Goal: Information Seeking & Learning: Learn about a topic

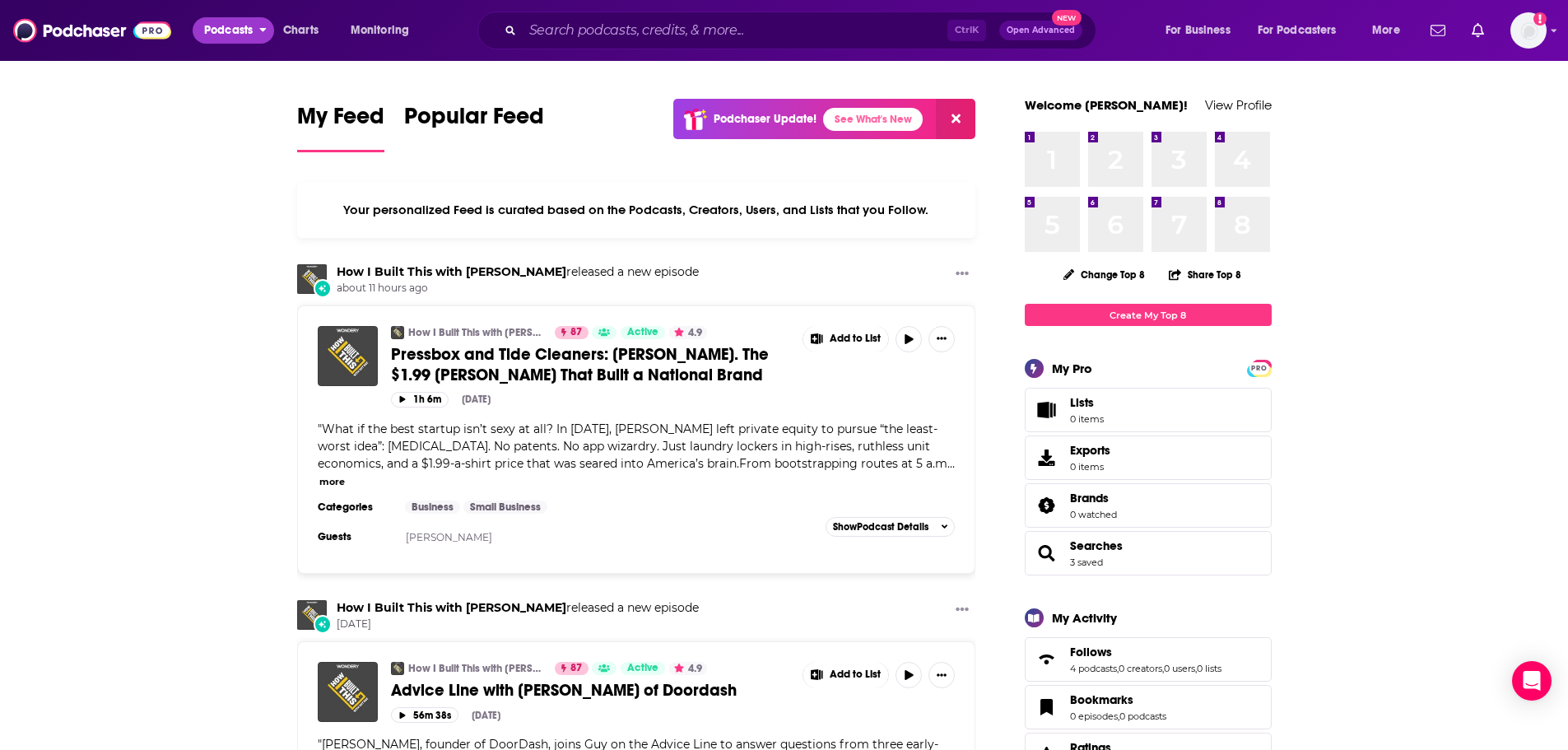
click at [232, 24] on span "Podcasts" at bounding box center [229, 30] width 49 height 23
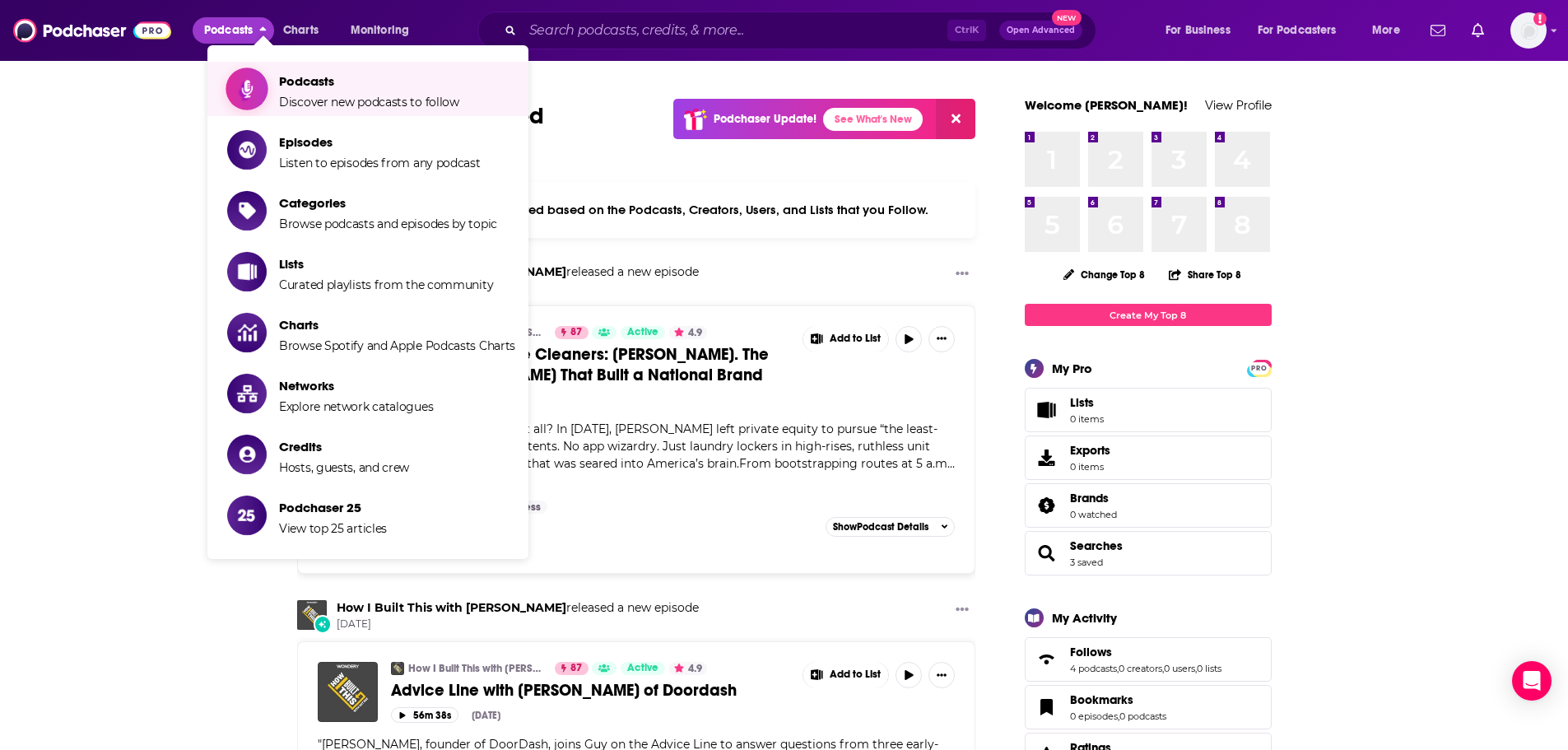
click at [293, 87] on span "Podcasts" at bounding box center [369, 81] width 180 height 16
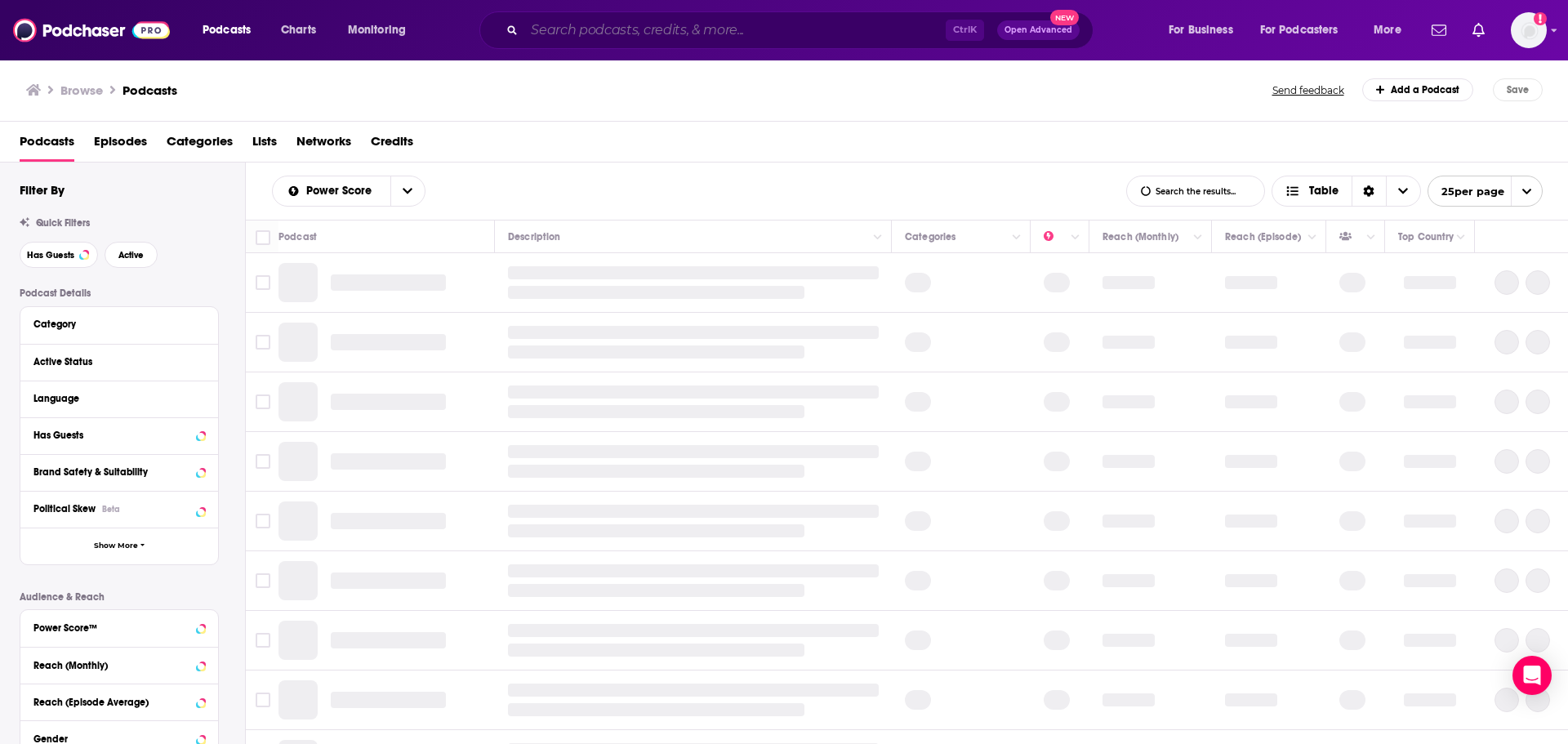
click at [615, 31] on input "Search podcasts, credits, & more..." at bounding box center [735, 30] width 422 height 26
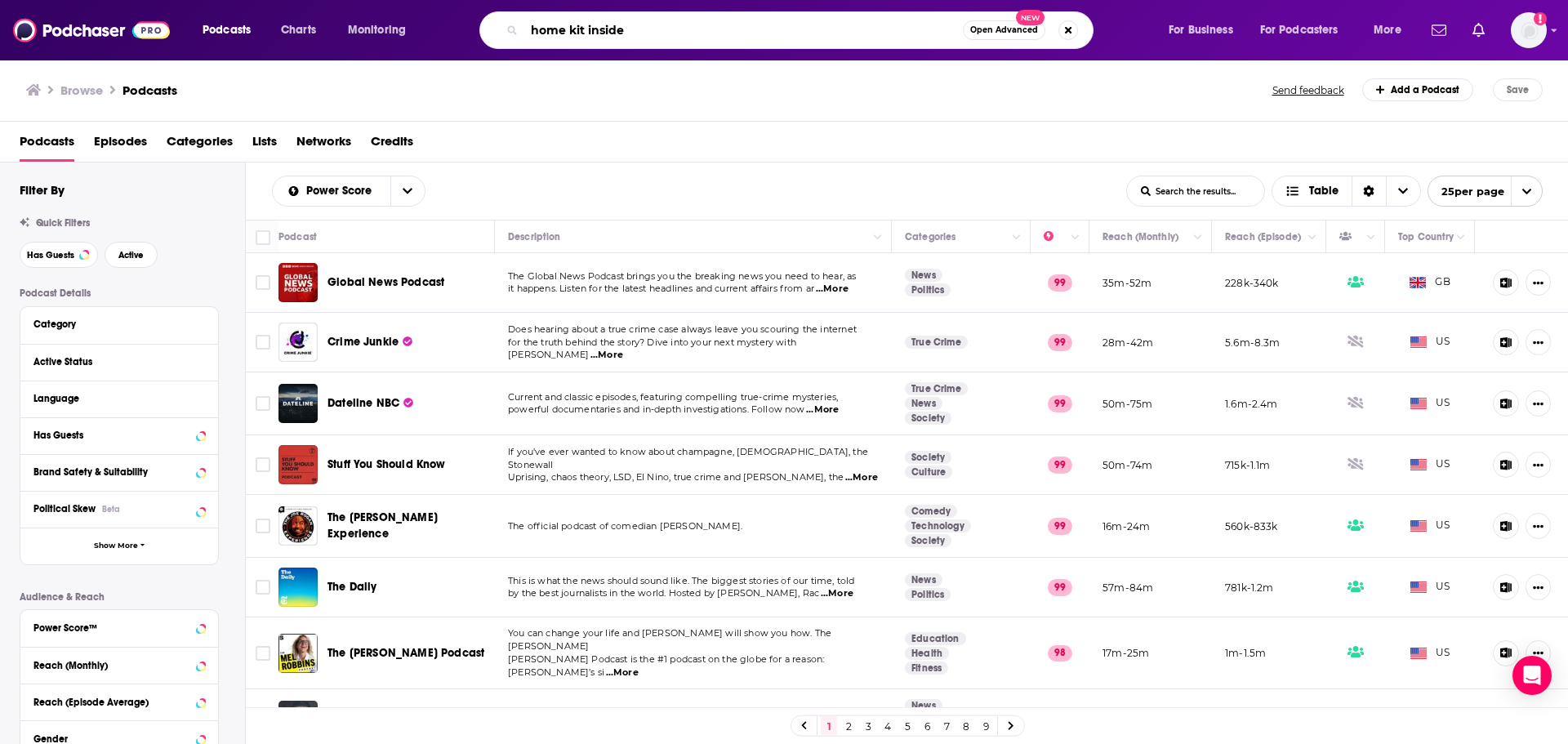
type input "home kit insider"
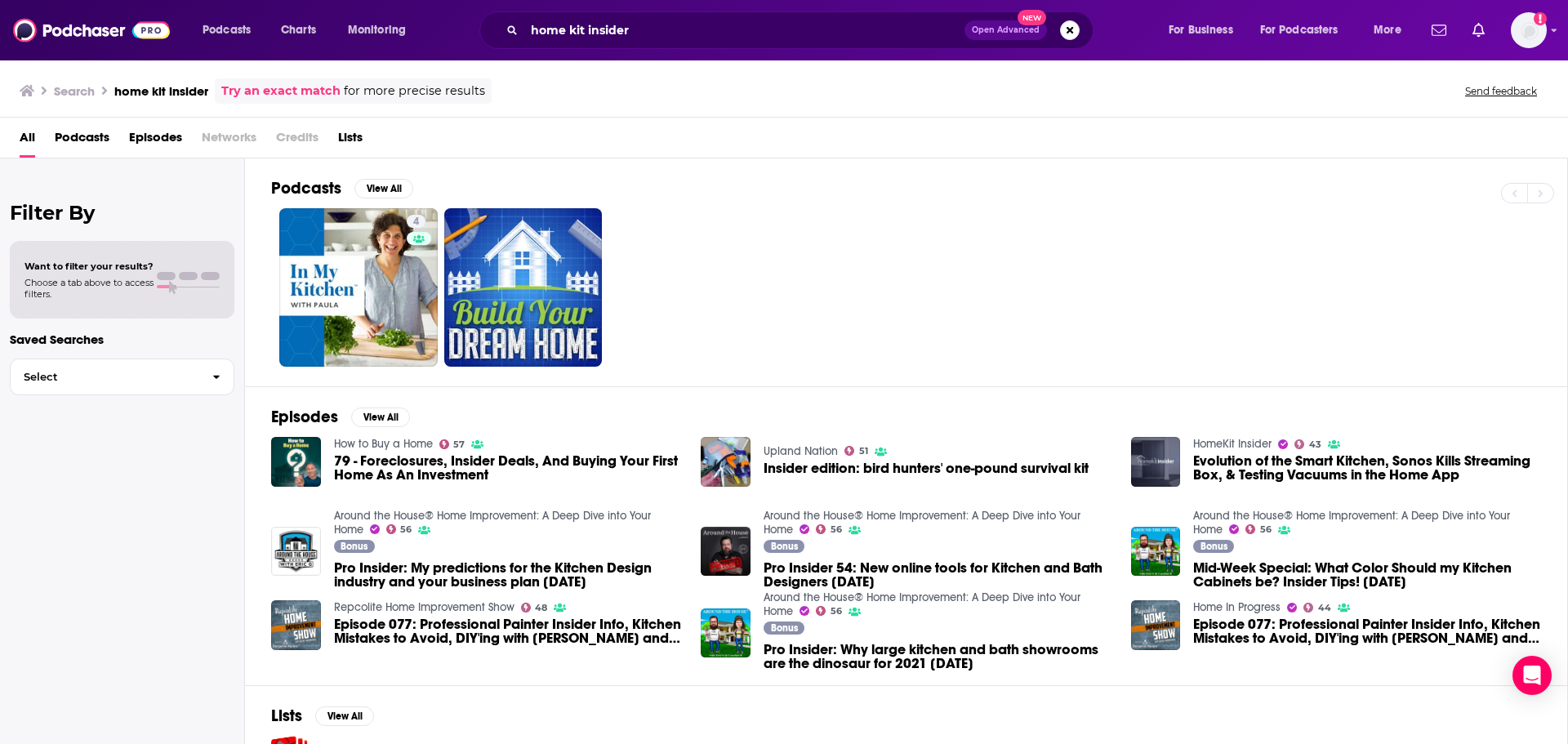
click at [94, 138] on span "Podcasts" at bounding box center [83, 141] width 55 height 33
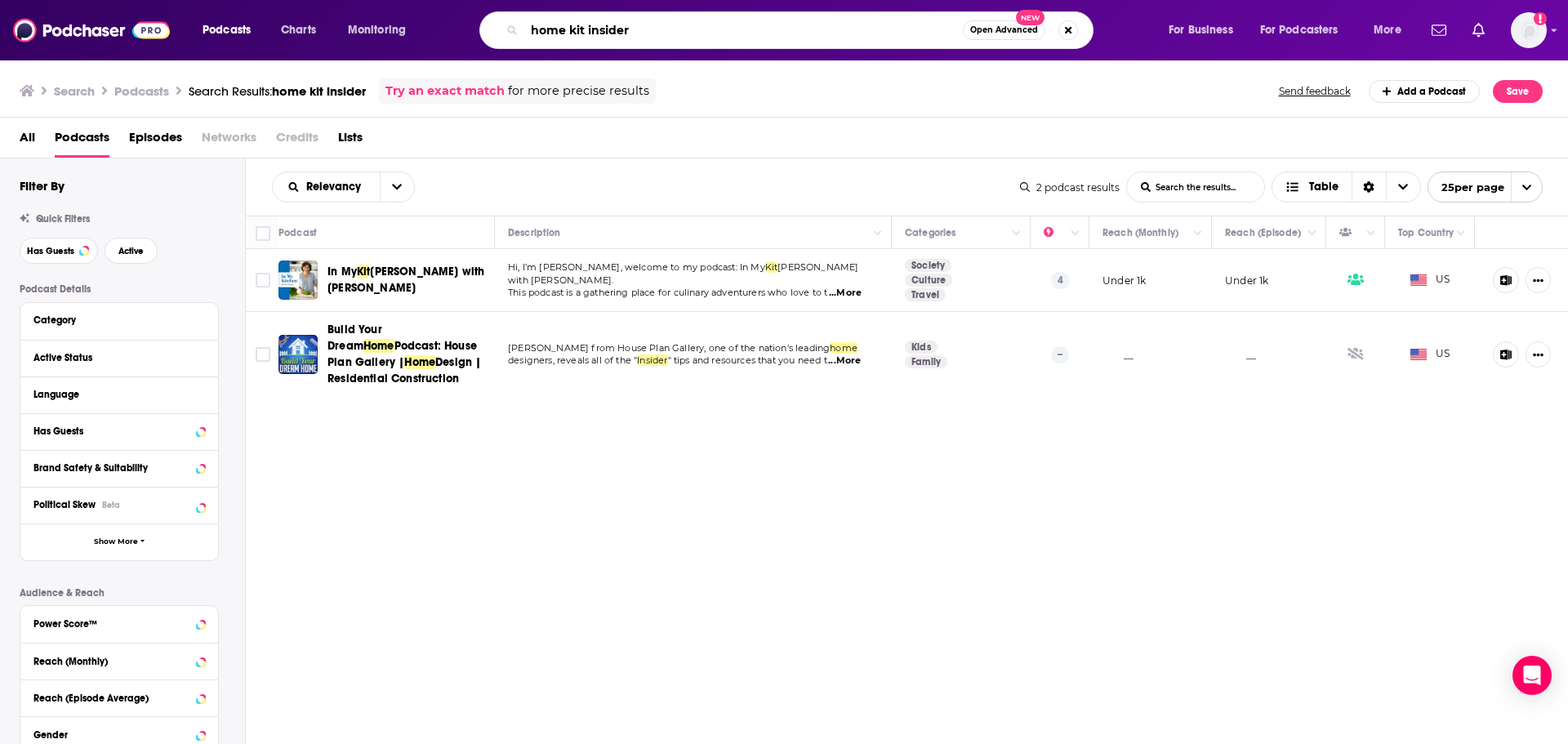
click at [531, 25] on input "home kit insider" at bounding box center [743, 30] width 438 height 26
click at [639, 25] on input ""home kit insider" at bounding box center [743, 30] width 438 height 26
type input ""home kit insider""
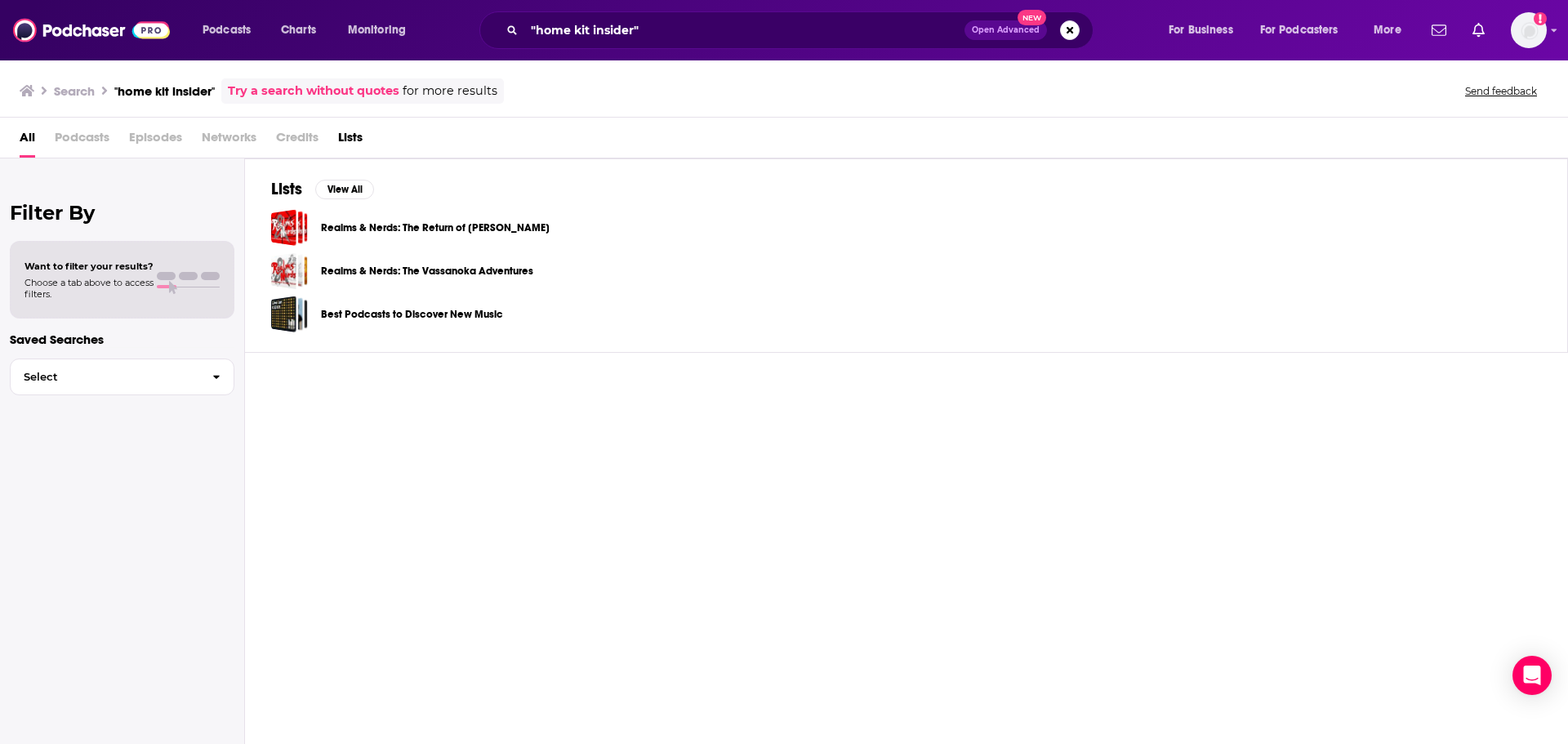
click at [92, 136] on span "Podcasts" at bounding box center [83, 141] width 55 height 33
click at [1022, 30] on span "Open Advanced" at bounding box center [1005, 30] width 68 height 8
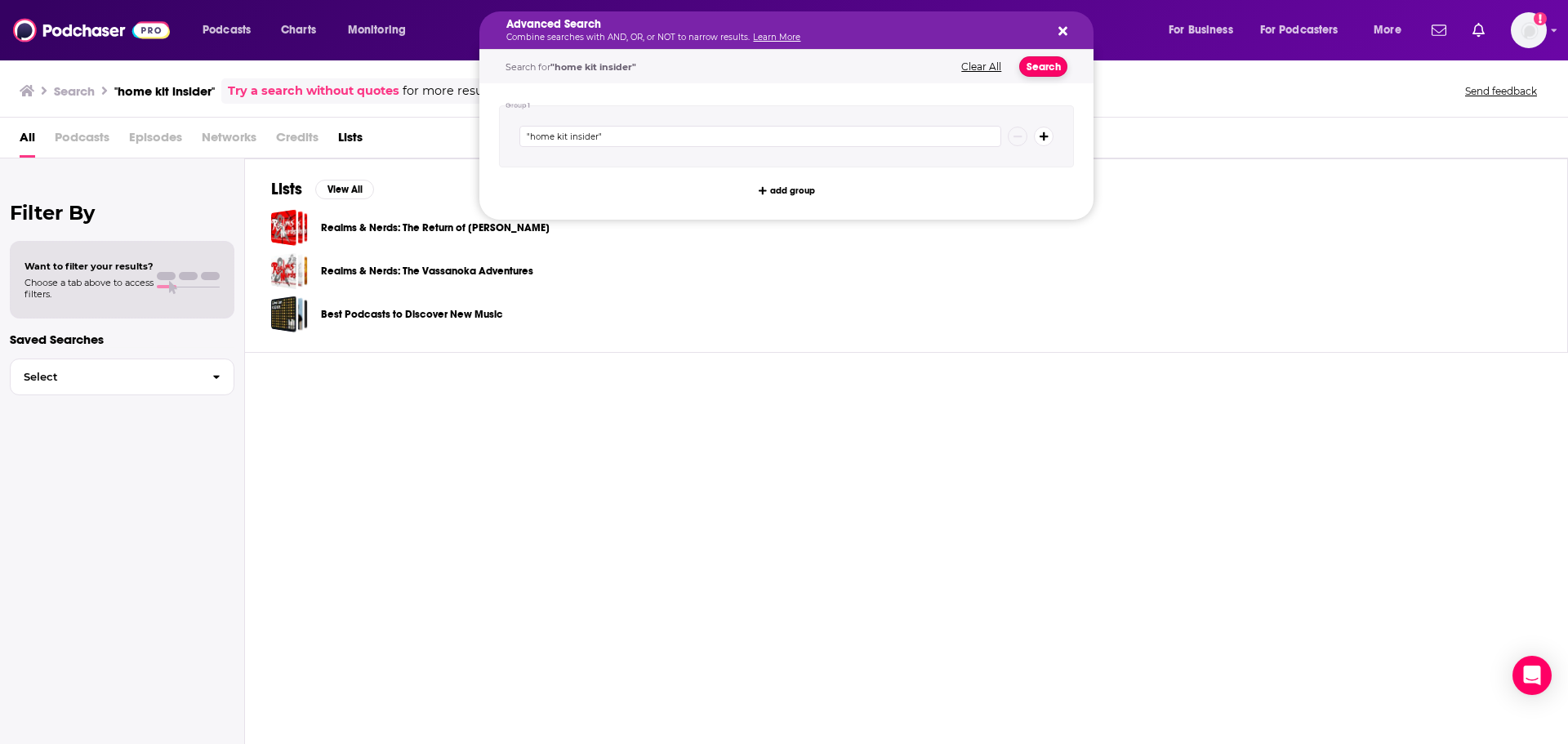
click at [1041, 69] on button "Search" at bounding box center [1044, 67] width 48 height 20
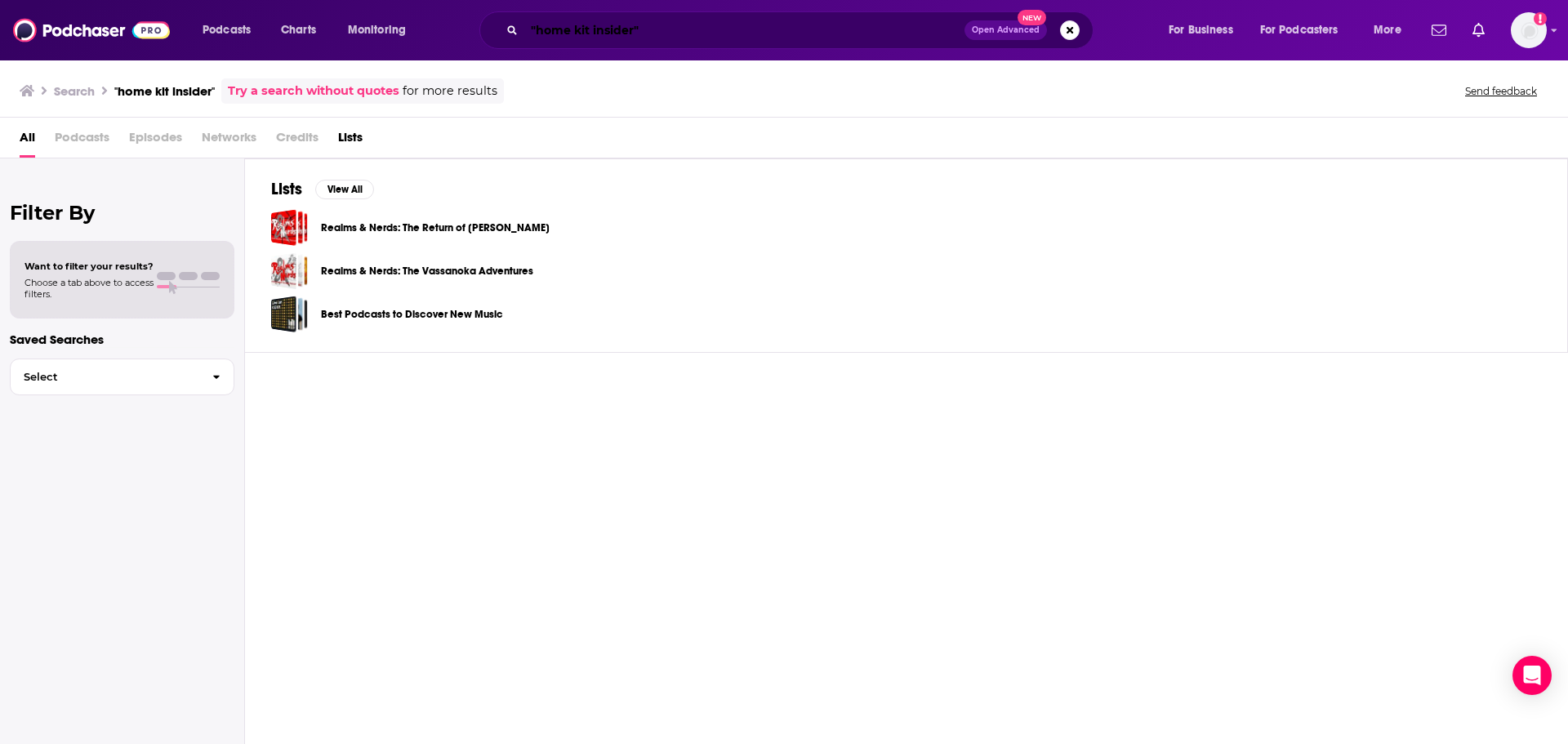
click at [660, 25] on input ""home kit insider"" at bounding box center [744, 30] width 440 height 26
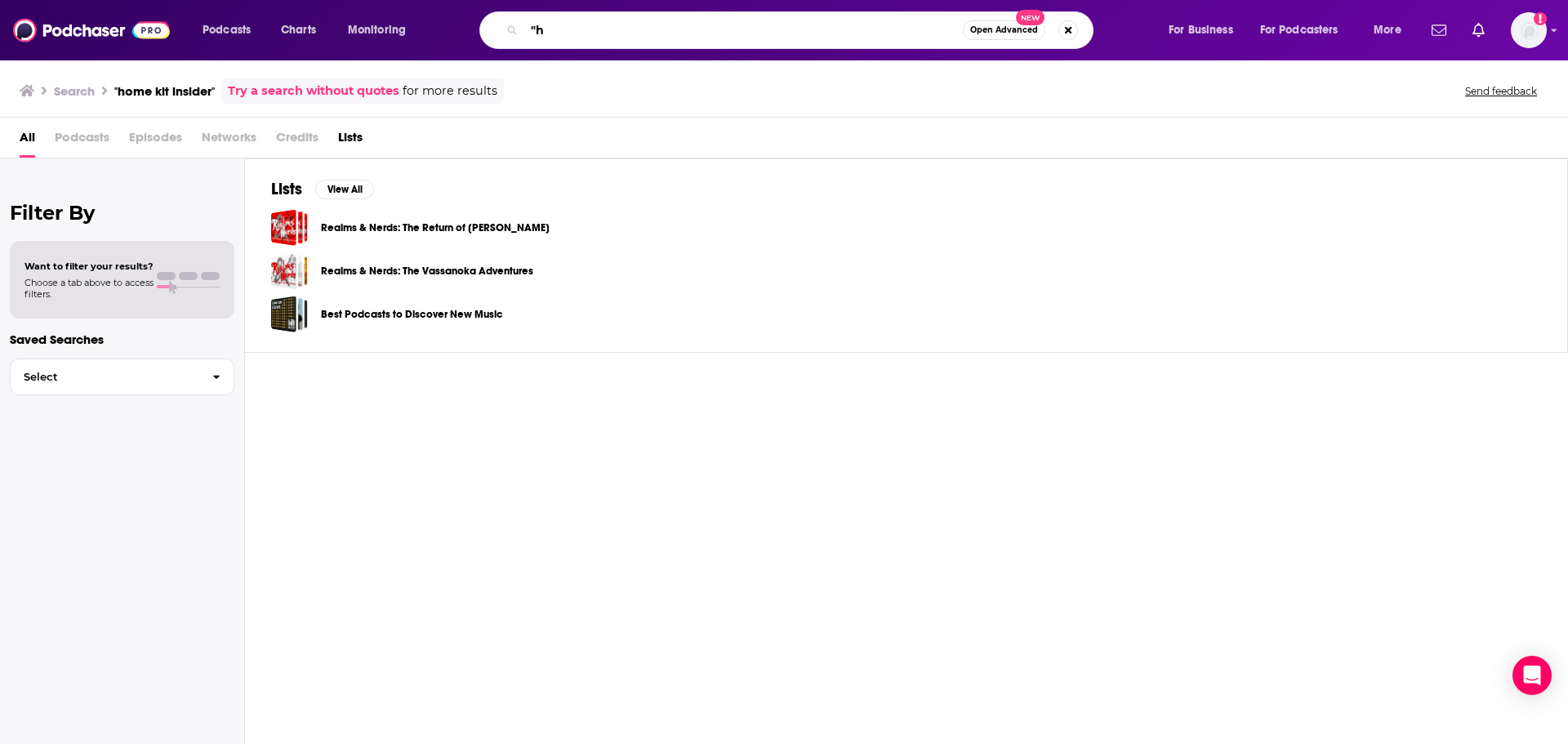
type input """
type input "[PERSON_NAME]"
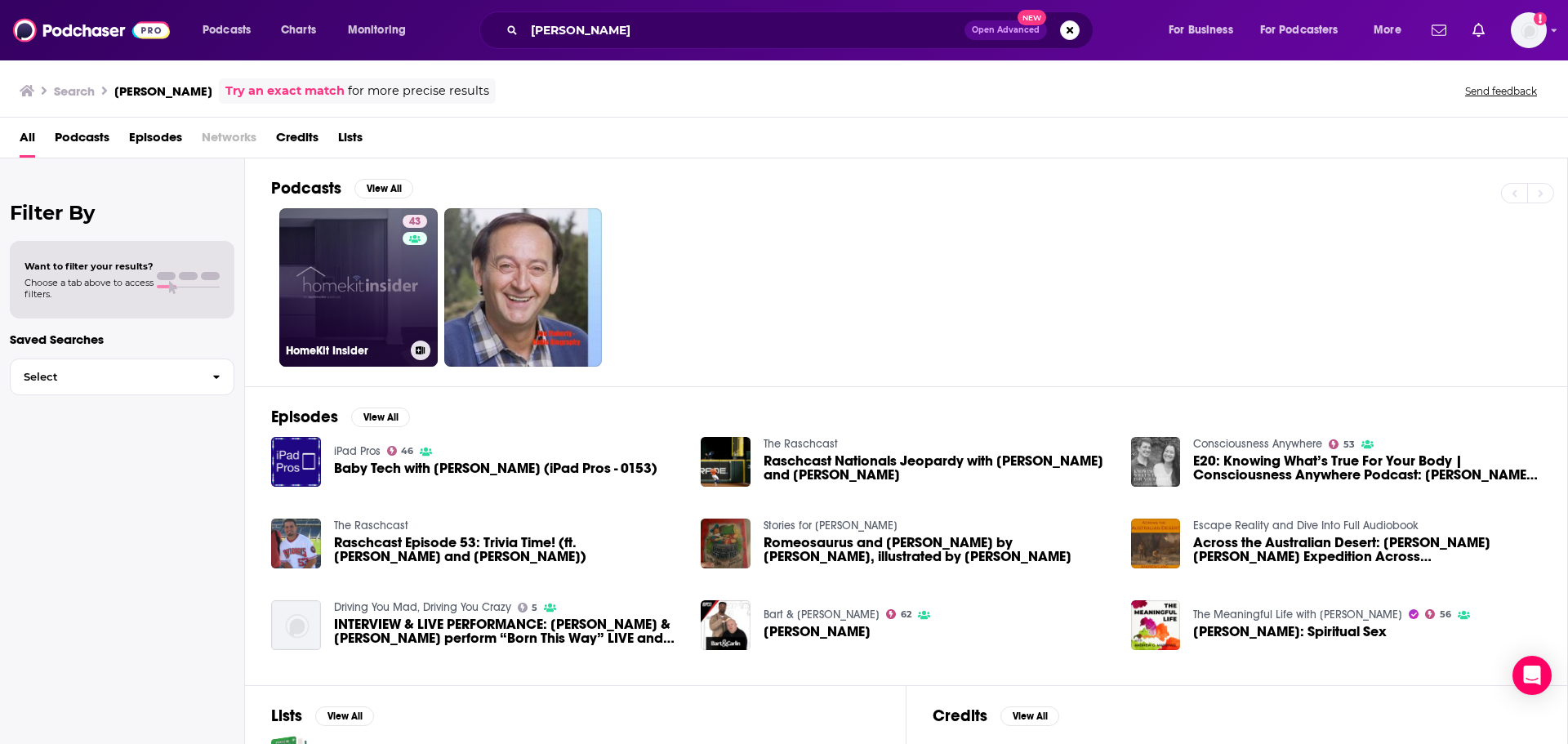
click at [332, 269] on link "43 HomeKit Insider" at bounding box center [359, 287] width 159 height 159
